Goal: Find specific page/section

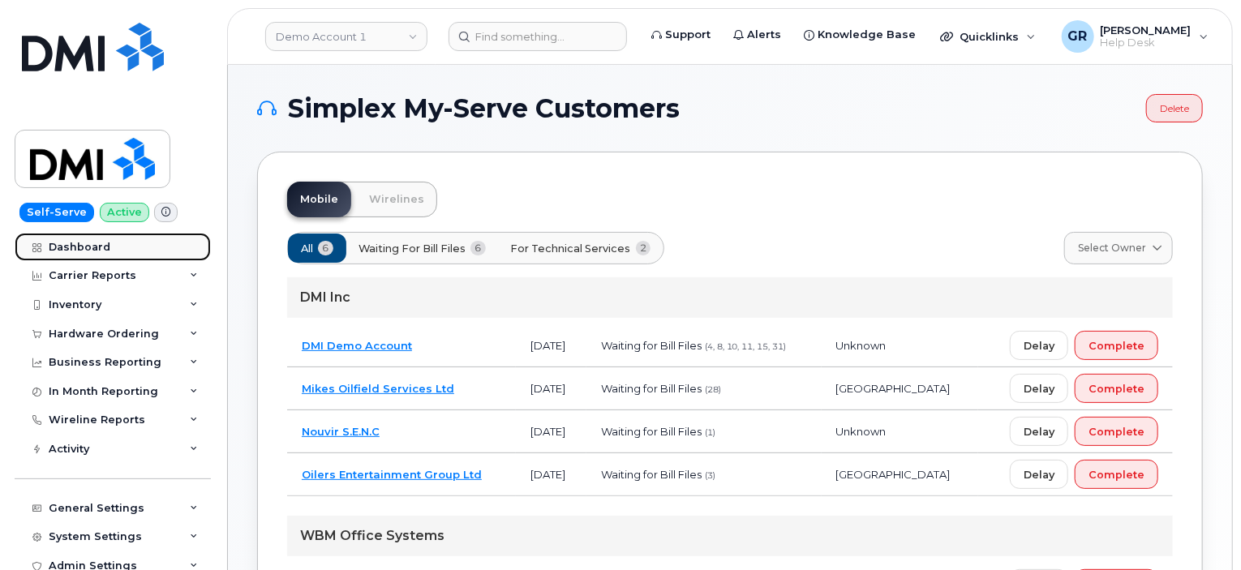
click at [94, 248] on div "Dashboard" at bounding box center [80, 247] width 62 height 13
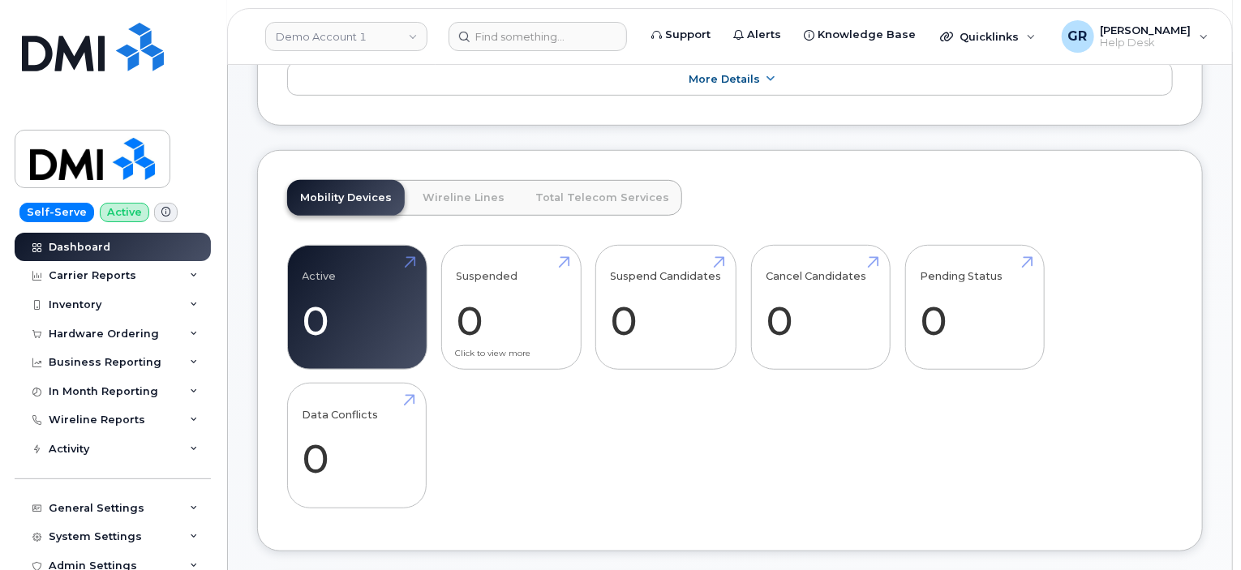
scroll to position [406, 0]
